Goal: Contribute content: Contribute content

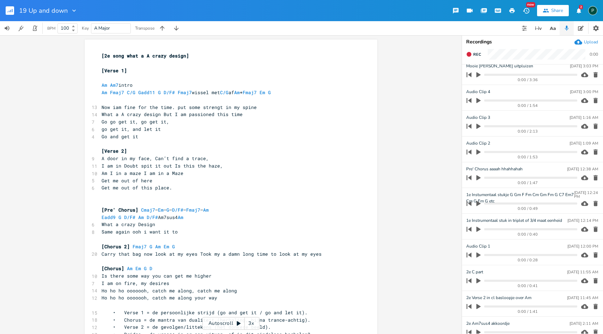
scroll to position [8, 0]
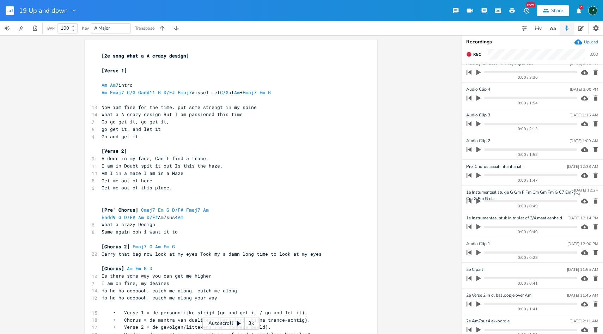
click at [480, 148] on icon "button" at bounding box center [478, 149] width 6 height 6
click at [516, 149] on progress at bounding box center [530, 149] width 93 height 2
click at [529, 149] on progress at bounding box center [530, 149] width 93 height 2
click at [479, 124] on icon "button" at bounding box center [478, 123] width 4 height 5
click at [480, 150] on icon "button" at bounding box center [478, 149] width 4 height 5
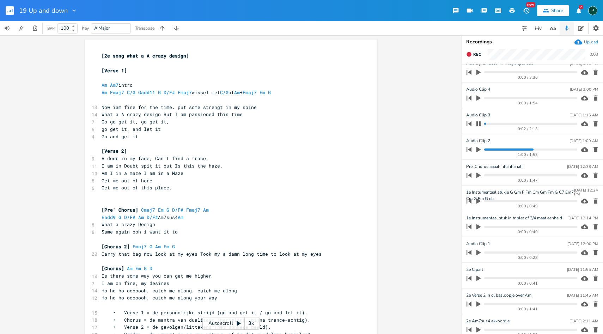
scroll to position [0, 0]
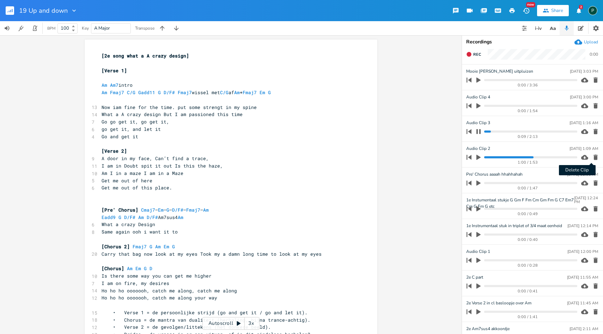
click at [593, 157] on icon "button" at bounding box center [595, 157] width 4 height 5
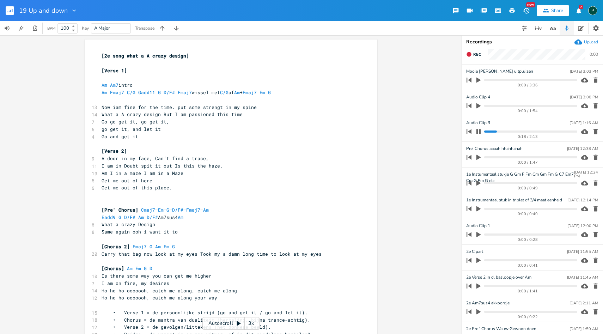
click at [479, 130] on icon "button" at bounding box center [478, 131] width 4 height 5
click at [478, 109] on icon "button" at bounding box center [478, 106] width 6 height 6
click at [491, 106] on progress at bounding box center [530, 106] width 93 height 2
click at [479, 108] on icon "button" at bounding box center [478, 106] width 6 height 6
type input "Chorus 2"
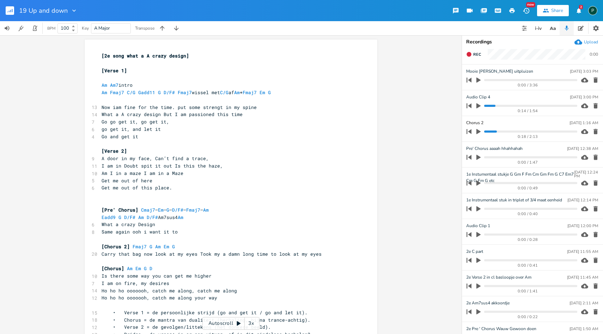
click at [436, 138] on div "x [2e song what a A crazy design] ​ [Verse 1] ​ Am Am7 intro Am Fmaj7 C/G Gadd1…" at bounding box center [230, 184] width 461 height 299
type textarea "catch me along, catch me along"
drag, startPoint x: 237, startPoint y: 288, endPoint x: 147, endPoint y: 289, distance: 89.9
click at [147, 289] on pre "Ho ho ho ooooooh, catch me along, catch me along" at bounding box center [227, 290] width 254 height 7
type textarea "I am on fire, my desires"
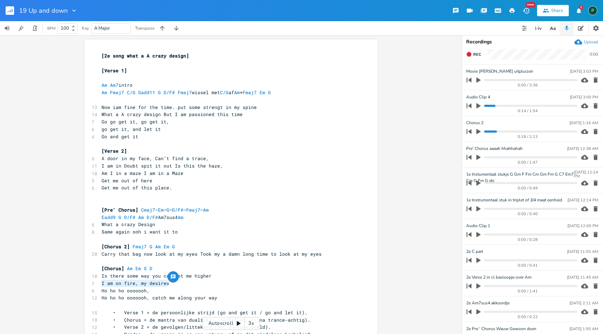
drag, startPoint x: 171, startPoint y: 283, endPoint x: 82, endPoint y: 283, distance: 89.2
click at [158, 290] on pre "Ho ho ho ooooooh," at bounding box center [227, 290] width 254 height 7
type textarea "are on firw"
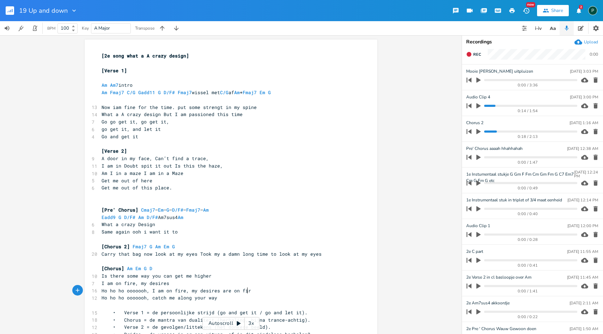
scroll to position [0, 26]
type textarea "e"
click at [201, 103] on pre "​" at bounding box center [227, 99] width 254 height 7
click at [200, 108] on span "Now iam fine for the time. put some strengt in my spine" at bounding box center [179, 107] width 155 height 6
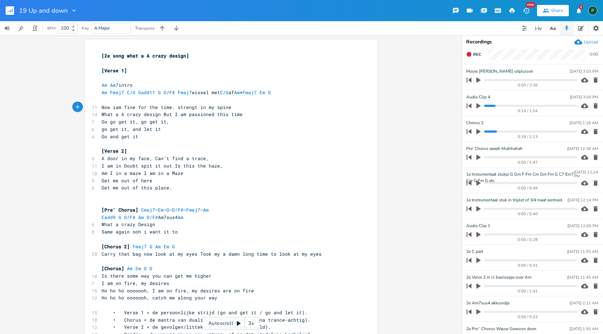
click at [477, 79] on icon "button" at bounding box center [478, 80] width 4 height 5
click at [500, 81] on progress at bounding box center [530, 80] width 93 height 2
click at [509, 79] on progress at bounding box center [530, 80] width 93 height 2
click at [501, 79] on progress at bounding box center [530, 80] width 93 height 2
click at [496, 79] on progress at bounding box center [530, 80] width 93 height 2
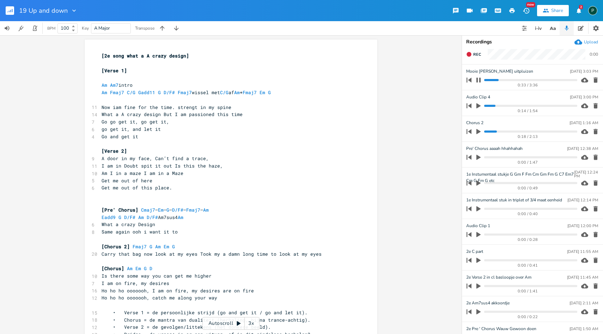
click at [493, 79] on progress at bounding box center [530, 80] width 93 height 2
click at [491, 80] on progress at bounding box center [530, 80] width 93 height 2
click at [487, 80] on progress at bounding box center [530, 80] width 93 height 2
type input "Verse 2 Hele Mooie [PERSON_NAME] uitpluizen"
click at [485, 80] on progress at bounding box center [530, 80] width 93 height 2
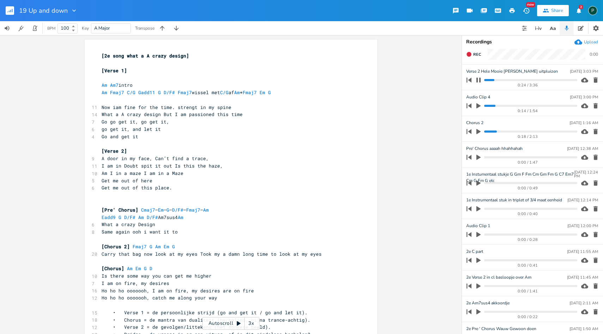
click at [485, 80] on progress at bounding box center [530, 80] width 93 height 2
click at [479, 79] on icon "button" at bounding box center [478, 80] width 4 height 5
click at [474, 53] on span "Rec" at bounding box center [477, 54] width 8 height 5
click at [474, 53] on span "End" at bounding box center [477, 54] width 8 height 5
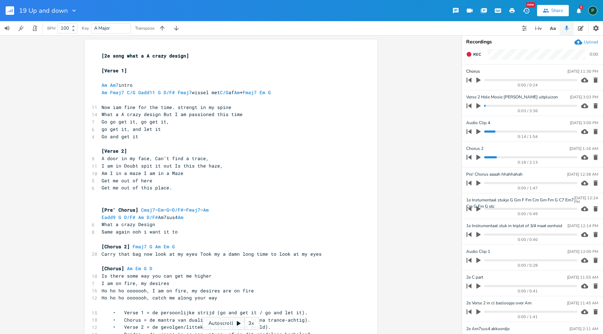
type input "Chorus 2"
click at [443, 91] on div "x [2e song what a A crazy design] ​ [Verse 1] ​ Am Am7 intro Am Fmaj7 C/G Gadd1…" at bounding box center [230, 184] width 461 height 299
type input "Chorus 2 better lyrics"
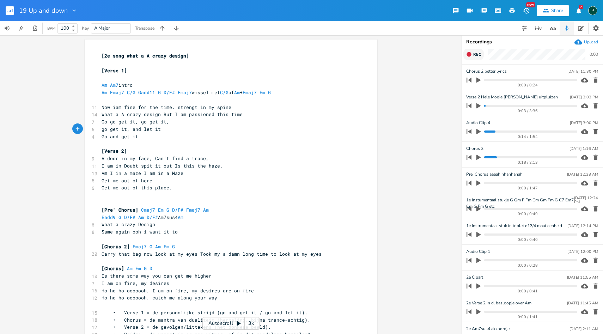
click at [475, 55] on span "Rec" at bounding box center [477, 54] width 8 height 5
click at [475, 55] on span "End" at bounding box center [477, 54] width 8 height 5
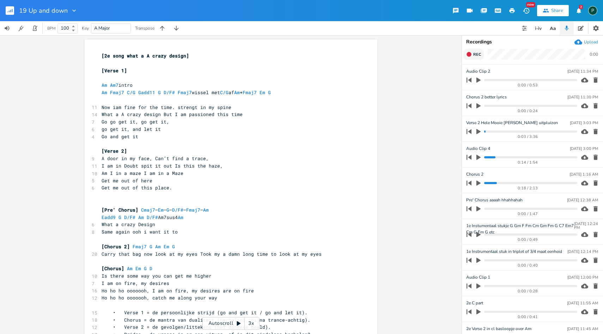
click at [475, 55] on span "Rec" at bounding box center [477, 54] width 8 height 5
click at [475, 55] on span "End" at bounding box center [477, 54] width 8 height 5
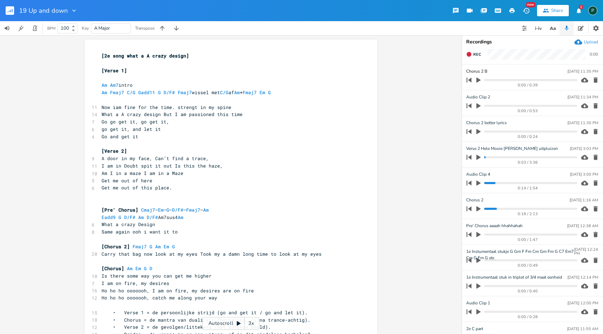
type input "Chorus 2 B"
click at [318, 251] on pre "Carry that bag now look at my eyes Took my a damn long time to look at my eyes" at bounding box center [227, 253] width 254 height 7
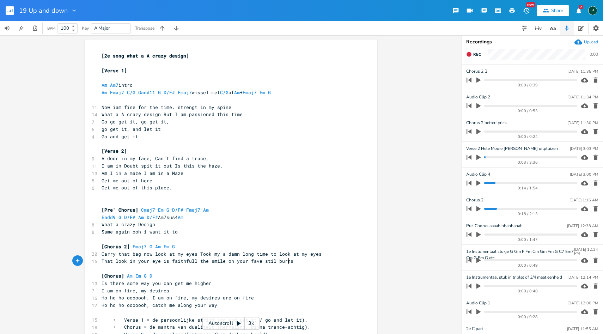
scroll to position [0, 135]
type textarea "That look in your eye is faithfull the smile on your fave stil burns"
click at [254, 259] on span "That look in your eye is faithfull the smile on your fave stil burns" at bounding box center [198, 261] width 192 height 6
type textarea "c"
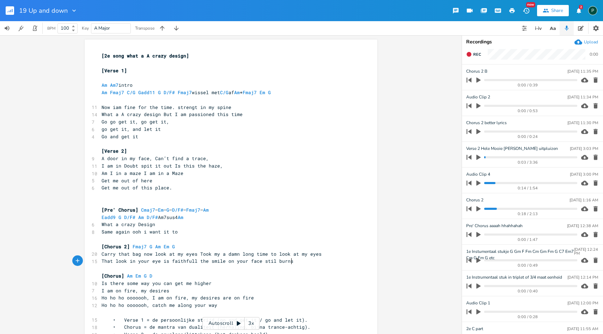
click at [297, 263] on pre "That look in your eye is faithfull the smile on your face stil burns" at bounding box center [227, 260] width 254 height 7
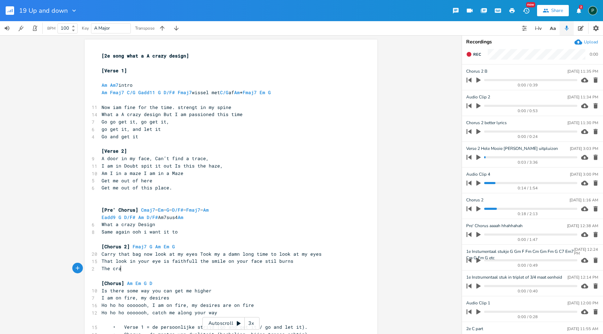
scroll to position [0, 17]
type textarea "The crazy design of q lifestyle"
type textarea "you"
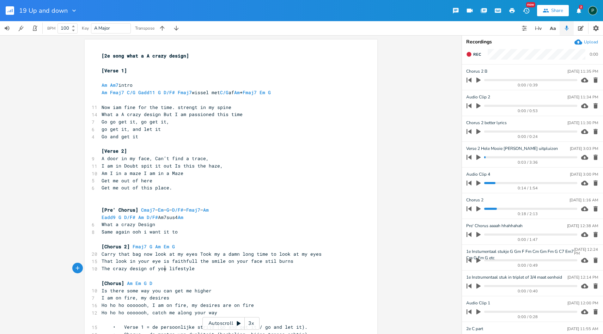
click at [213, 269] on pre "The crazy design of you lifestyle" at bounding box center [227, 268] width 254 height 7
type textarea "will that a"
type textarea "ever v"
type textarea "comeback and hurt"
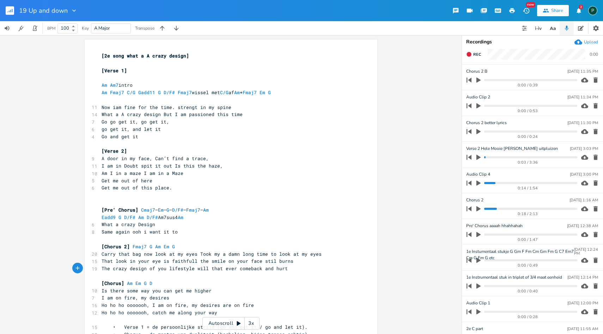
click at [320, 255] on pre "Carry that bag now look at my eyes Took my a damn long time to look at my eyes" at bounding box center [227, 253] width 254 height 7
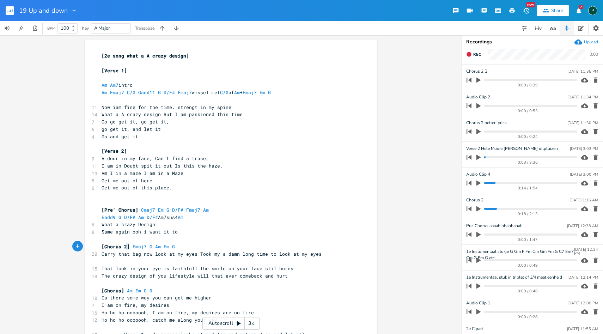
type textarea "[Chorus 2]"
drag, startPoint x: 126, startPoint y: 245, endPoint x: 98, endPoint y: 245, distance: 28.2
click at [100, 245] on pre "[Chorus 2] Fmaj7 G Am Em G" at bounding box center [227, 246] width 254 height 7
click at [105, 262] on pre "​" at bounding box center [227, 260] width 254 height 7
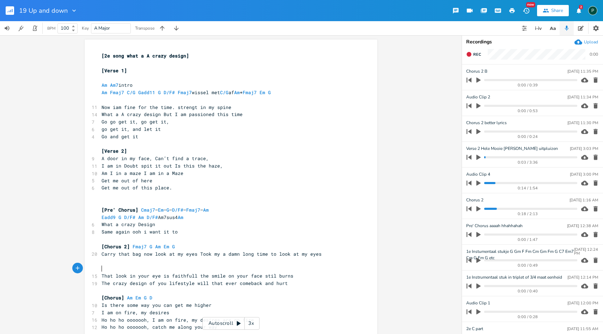
paste textarea "b"
type textarea "b"
click at [144, 269] on pre "[Chorus 2b]" at bounding box center [227, 268] width 254 height 7
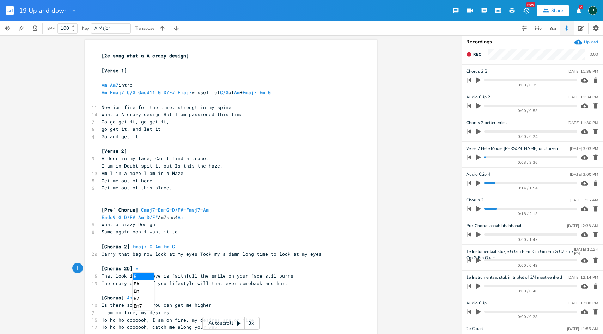
type textarea "E"
type textarea "m Bm7 G Am,"
type textarea "2x"
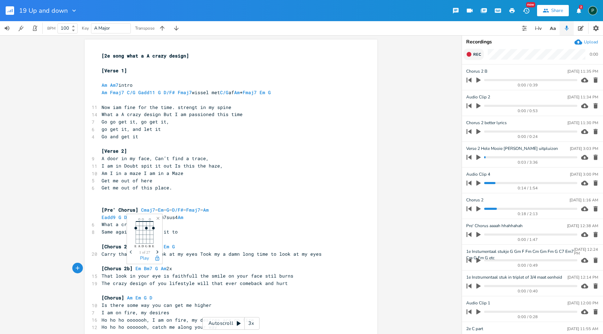
click at [471, 53] on icon "button" at bounding box center [469, 54] width 6 height 6
click at [475, 53] on span "End" at bounding box center [477, 54] width 8 height 5
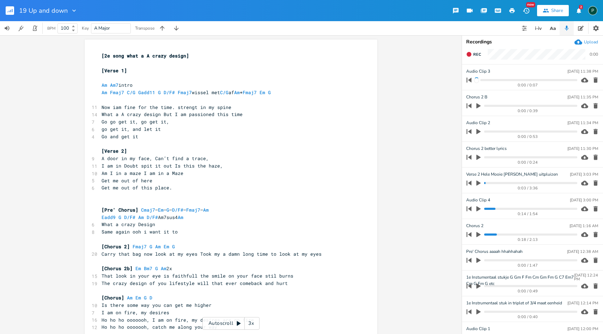
click at [593, 76] on icon "button" at bounding box center [595, 79] width 7 height 7
click at [471, 54] on icon "button" at bounding box center [468, 54] width 5 height 5
click at [471, 54] on rect "button" at bounding box center [469, 55] width 4 height 4
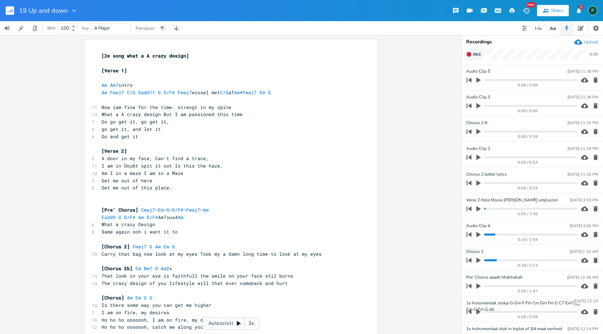
click at [469, 52] on icon "button" at bounding box center [468, 54] width 5 height 5
click at [469, 53] on rect "button" at bounding box center [469, 55] width 4 height 4
click at [478, 155] on icon "button" at bounding box center [478, 157] width 4 height 5
click at [490, 155] on div "0:01 / 0:39" at bounding box center [520, 157] width 113 height 11
click at [491, 155] on div "0:02 / 0:39" at bounding box center [520, 157] width 113 height 11
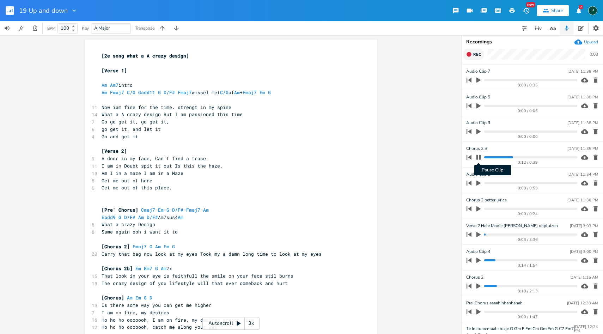
click at [481, 156] on icon "button" at bounding box center [478, 157] width 6 height 6
click at [478, 159] on icon "button" at bounding box center [478, 157] width 6 height 6
click at [478, 158] on icon "button" at bounding box center [478, 157] width 6 height 6
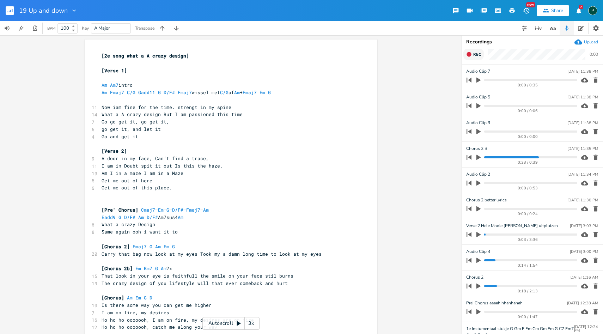
click at [593, 184] on icon "button" at bounding box center [595, 182] width 4 height 5
click at [592, 83] on icon "button" at bounding box center [595, 79] width 7 height 7
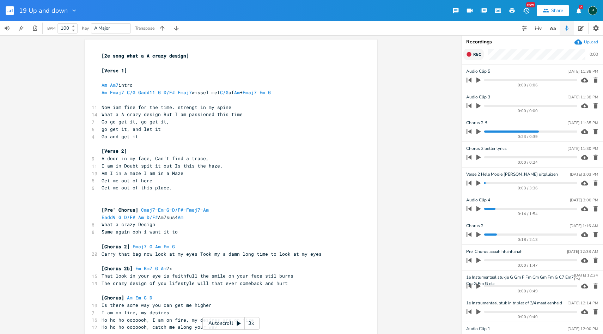
click at [592, 83] on icon "button" at bounding box center [595, 79] width 7 height 7
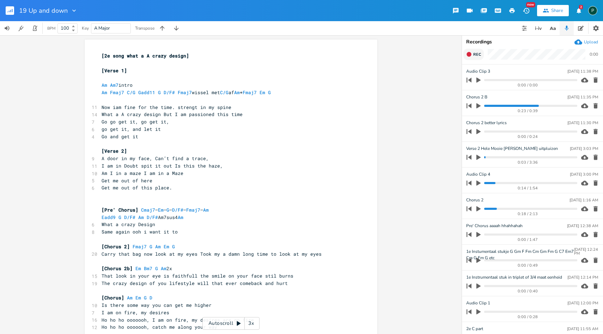
click at [592, 83] on icon "button" at bounding box center [595, 79] width 7 height 7
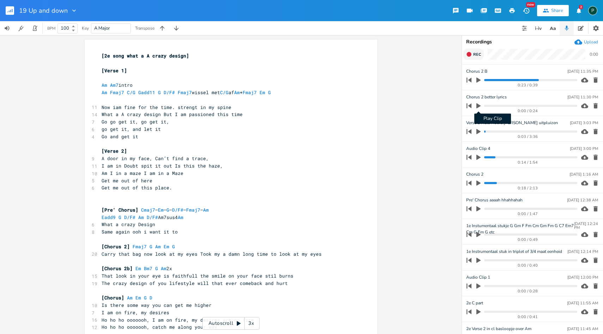
click at [477, 107] on icon "button" at bounding box center [478, 105] width 4 height 5
click at [480, 104] on icon "button" at bounding box center [478, 105] width 4 height 5
click at [472, 50] on button "Rec" at bounding box center [473, 54] width 20 height 11
click at [472, 50] on button "End" at bounding box center [473, 54] width 21 height 11
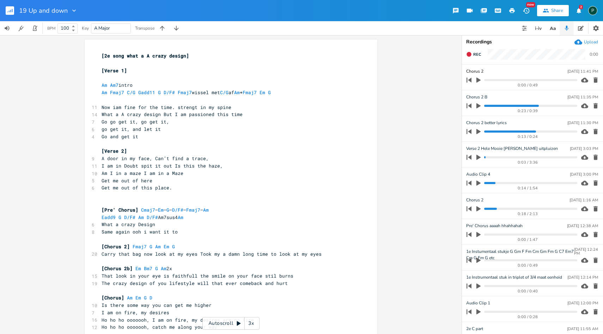
type input "Chorus 2 B"
click at [591, 109] on button "button" at bounding box center [595, 105] width 10 height 11
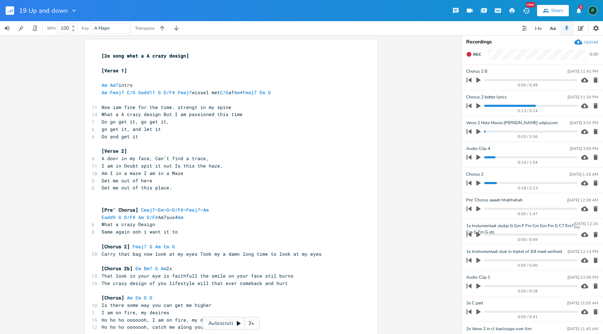
click at [593, 103] on icon "button" at bounding box center [595, 105] width 4 height 5
